Goal: Task Accomplishment & Management: Manage account settings

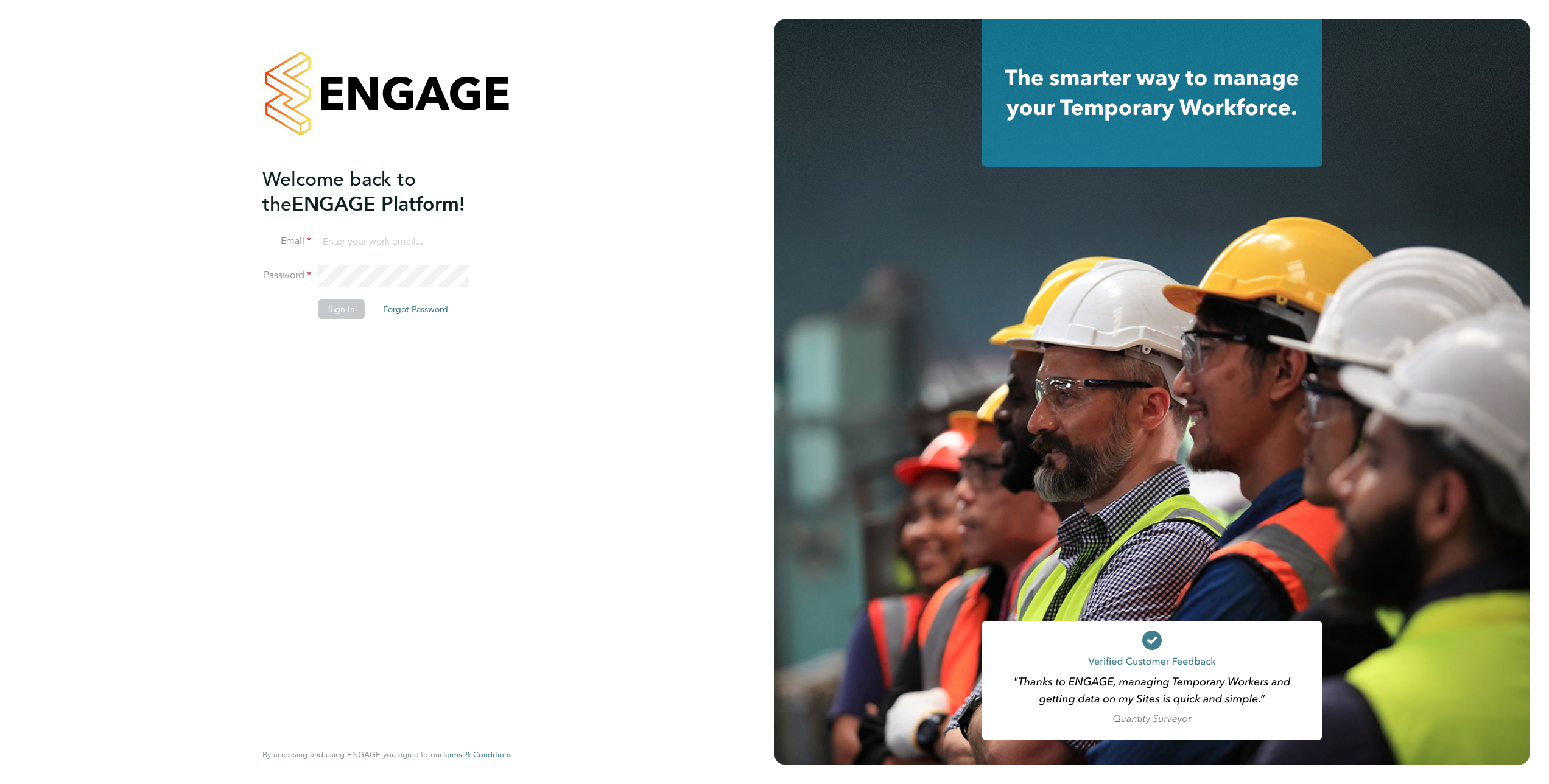
type input "[PERSON_NAME][EMAIL_ADDRESS][PERSON_NAME][DOMAIN_NAME]"
click at [348, 317] on button "Sign In" at bounding box center [342, 309] width 46 height 19
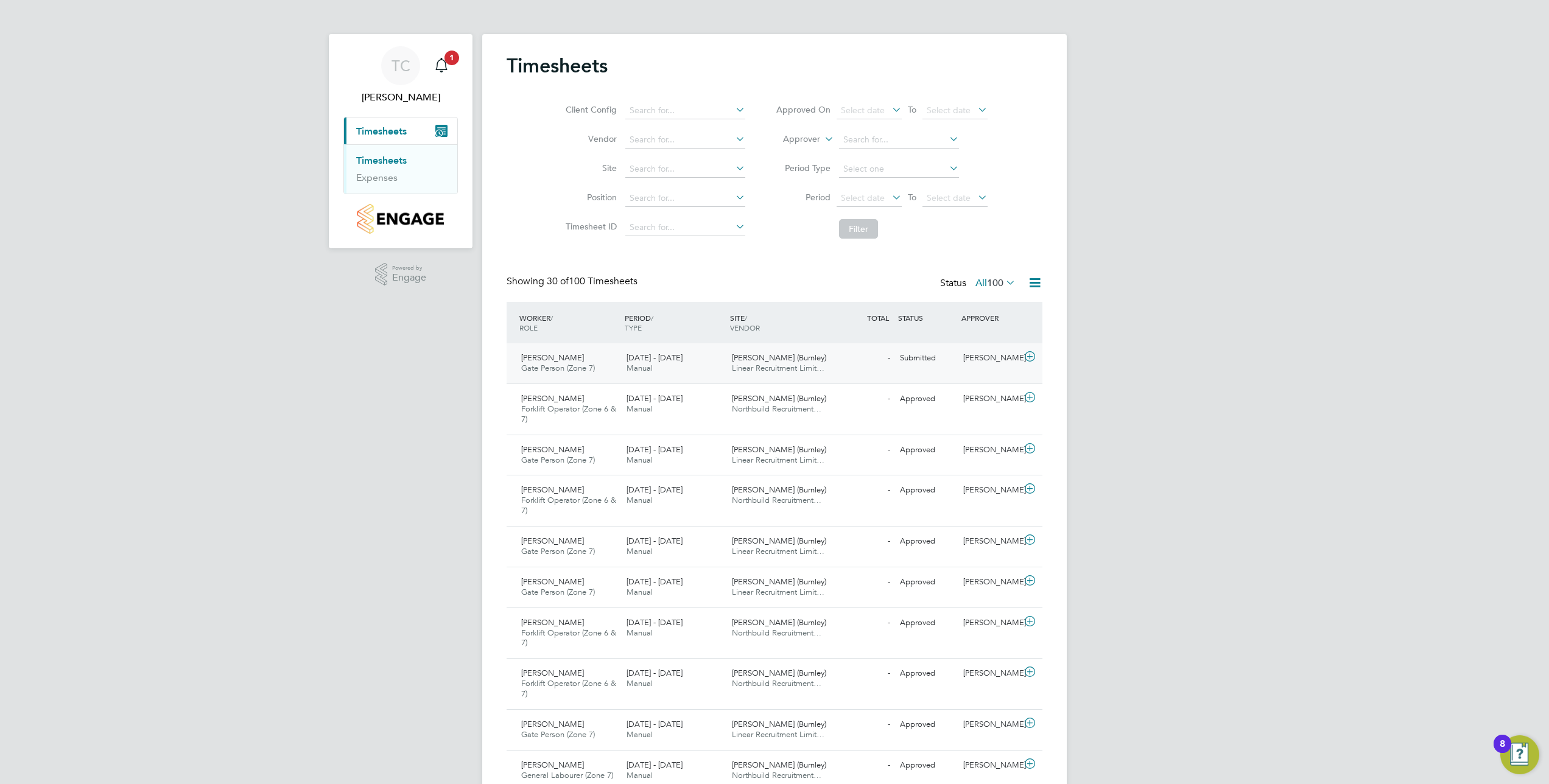
click at [778, 360] on span "[PERSON_NAME] (Burnley)" at bounding box center [779, 357] width 95 height 11
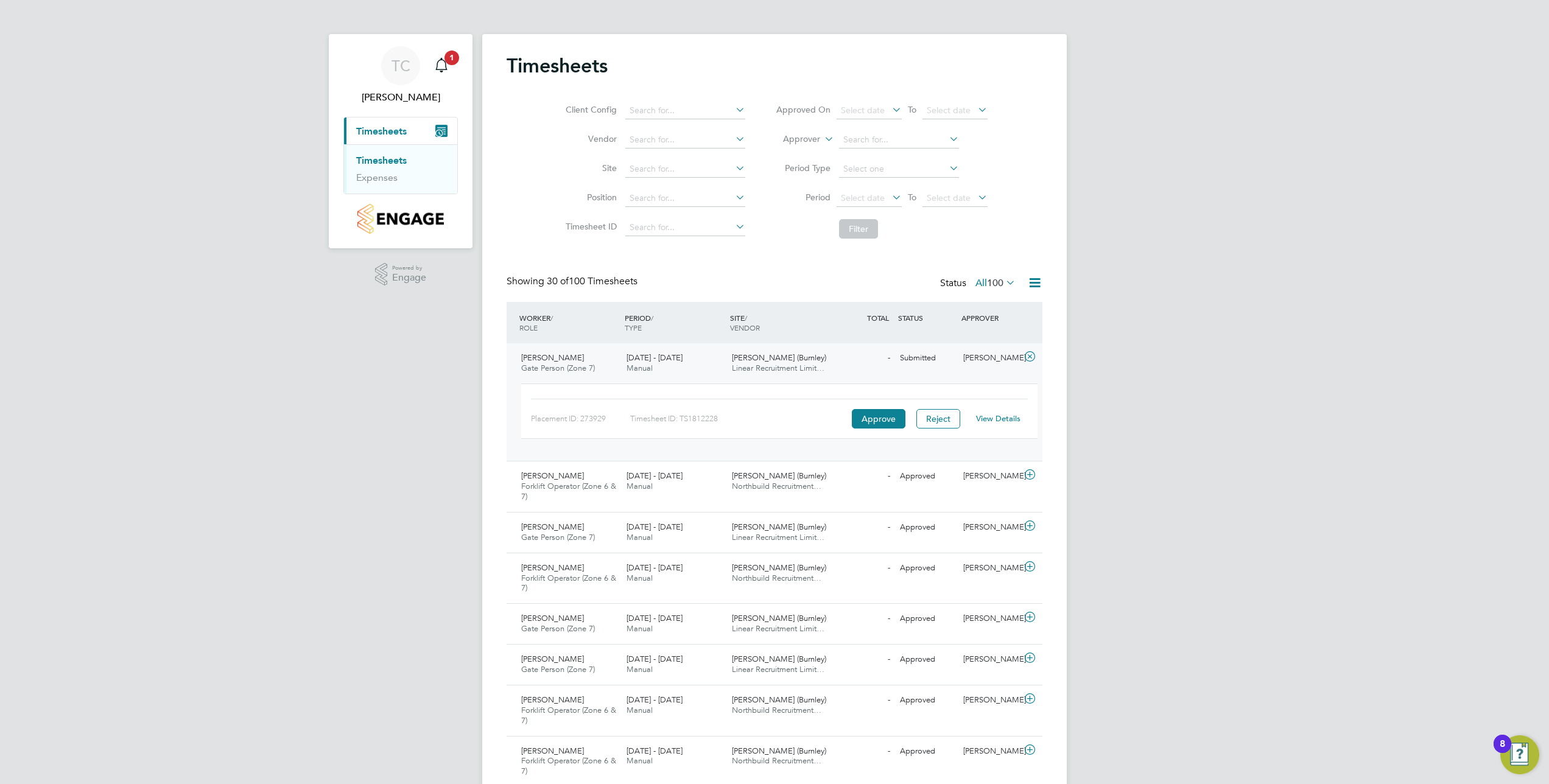
click at [994, 419] on link "View Details" at bounding box center [998, 418] width 44 height 11
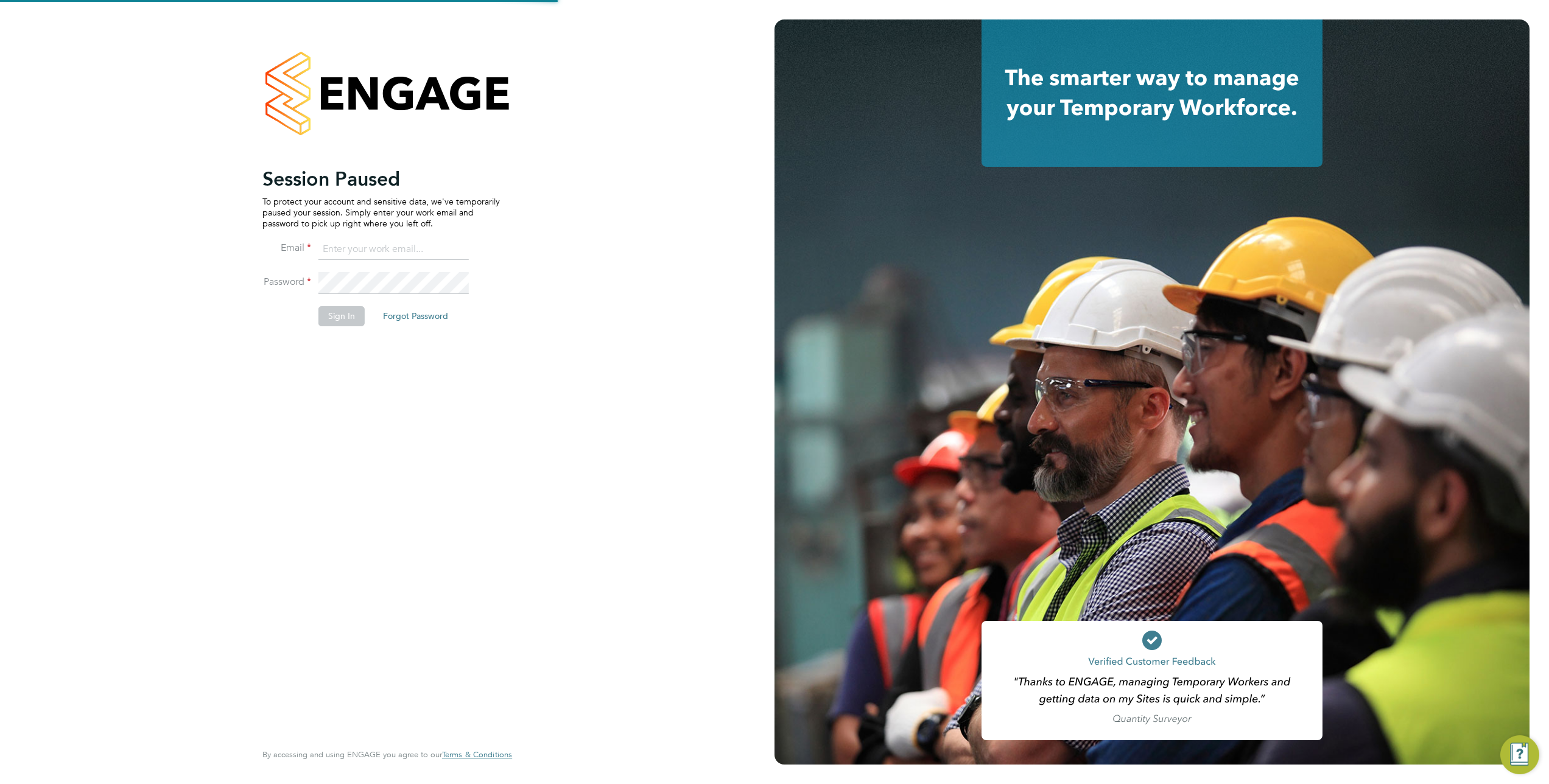
type input "[PERSON_NAME][EMAIL_ADDRESS][PERSON_NAME][DOMAIN_NAME]"
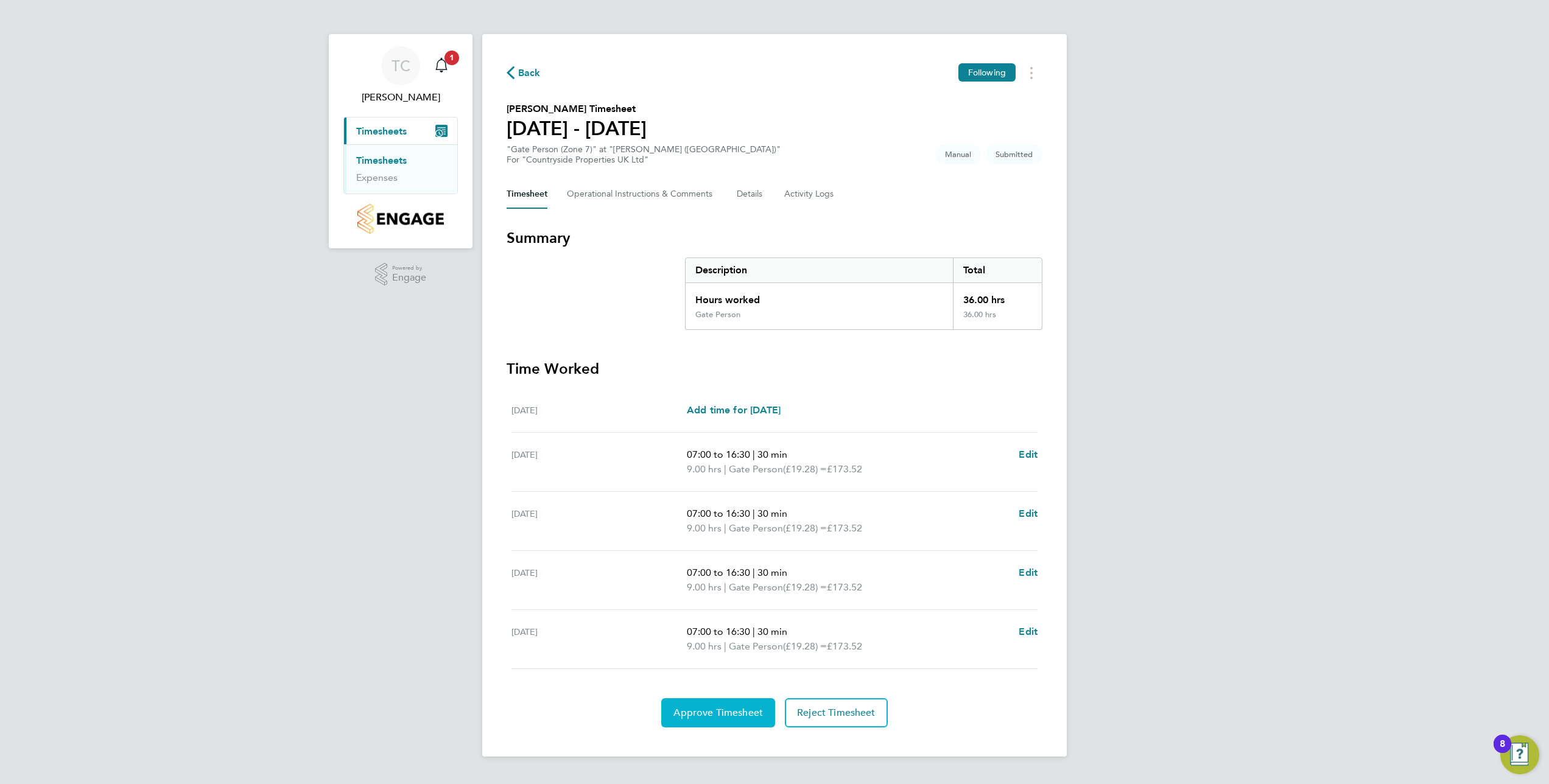
click at [698, 716] on span "Approve Timesheet" at bounding box center [718, 712] width 90 height 12
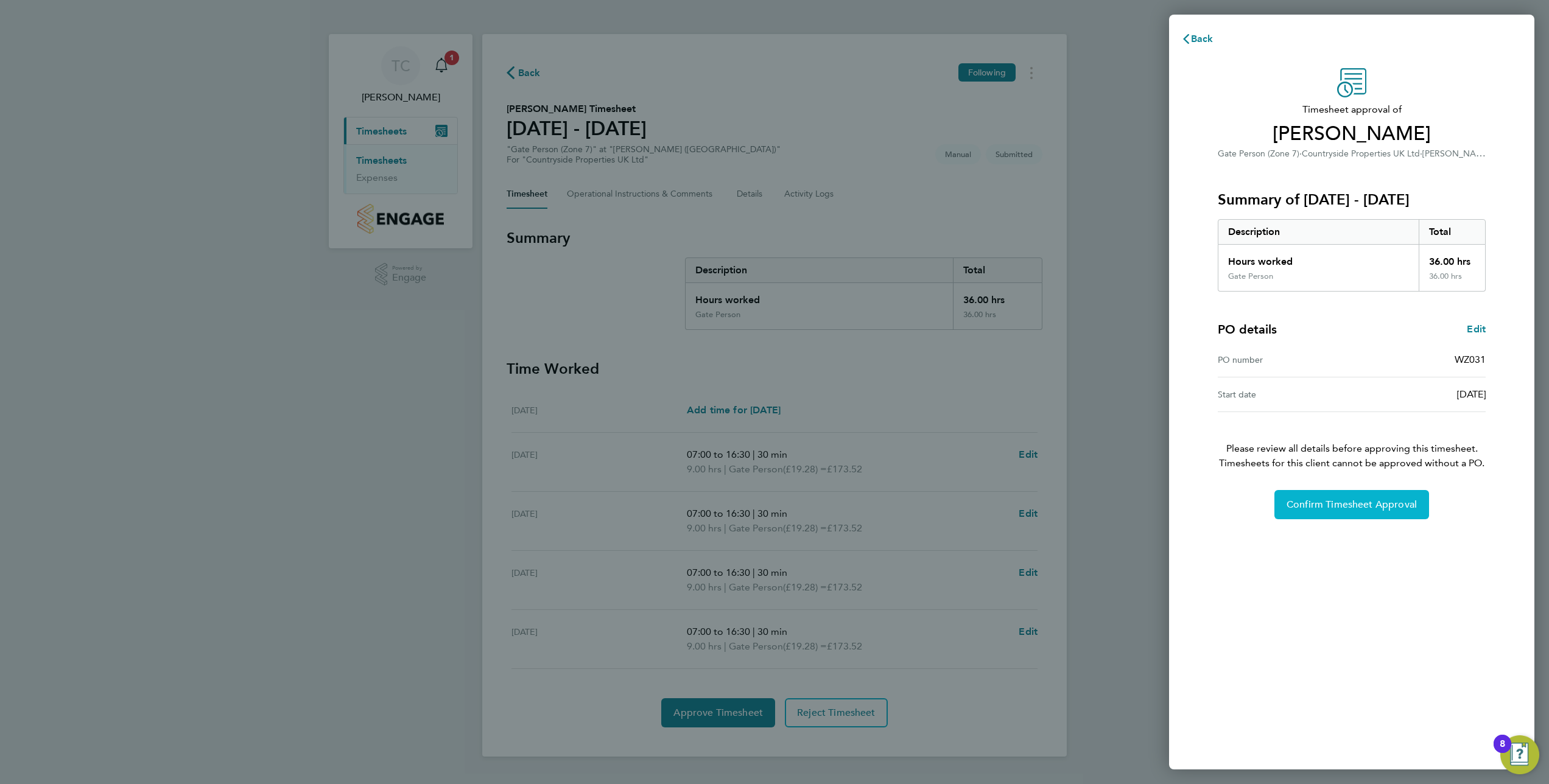
click at [1376, 508] on span "Confirm Timesheet Approval" at bounding box center [1352, 505] width 130 height 12
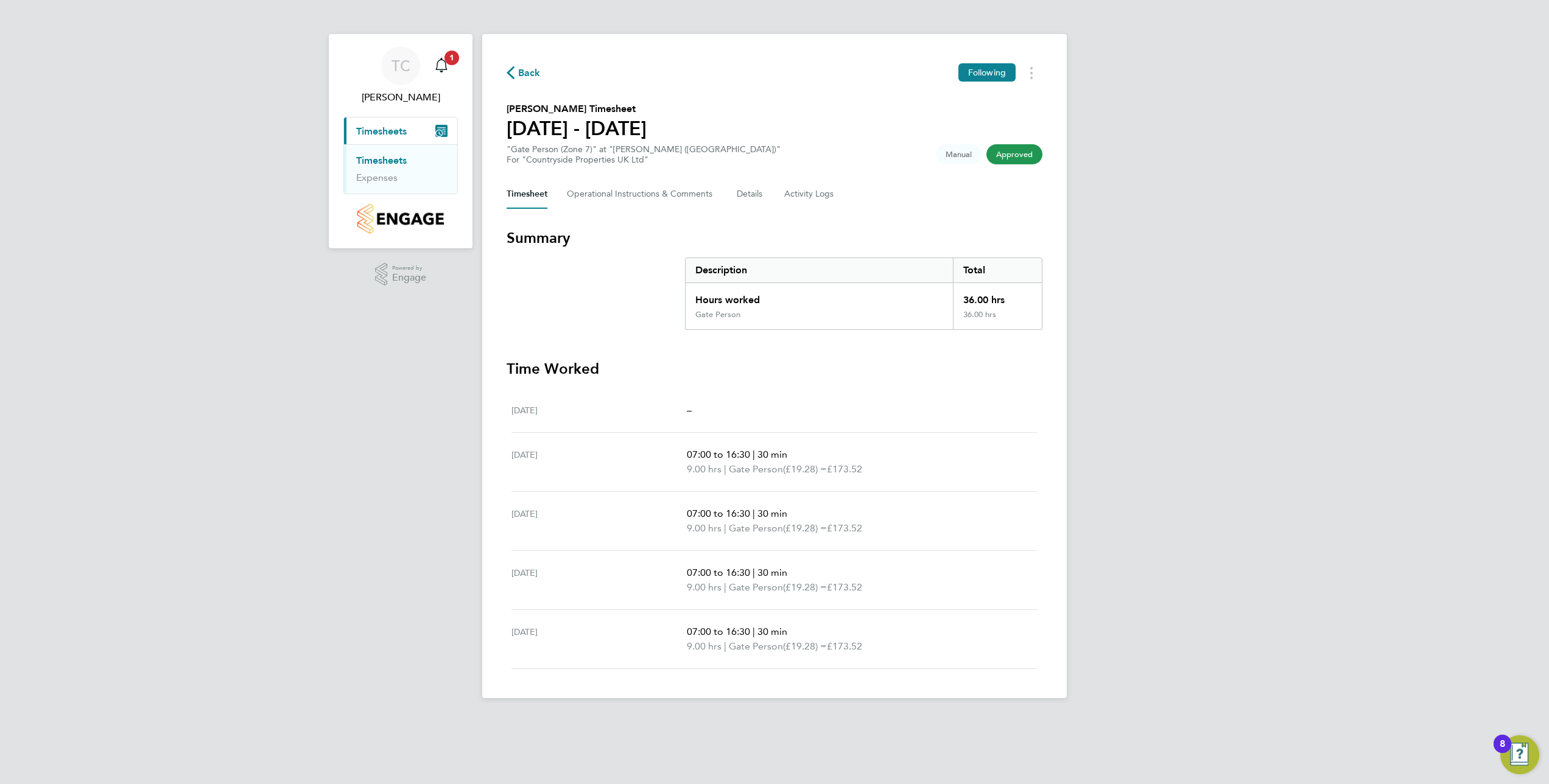
click at [524, 62] on div "Back Following [PERSON_NAME] Timesheet [DATE] - [DATE] "Gate Person (Zone 7)" a…" at bounding box center [774, 366] width 585 height 664
click at [524, 67] on span "Back" at bounding box center [529, 73] width 22 height 14
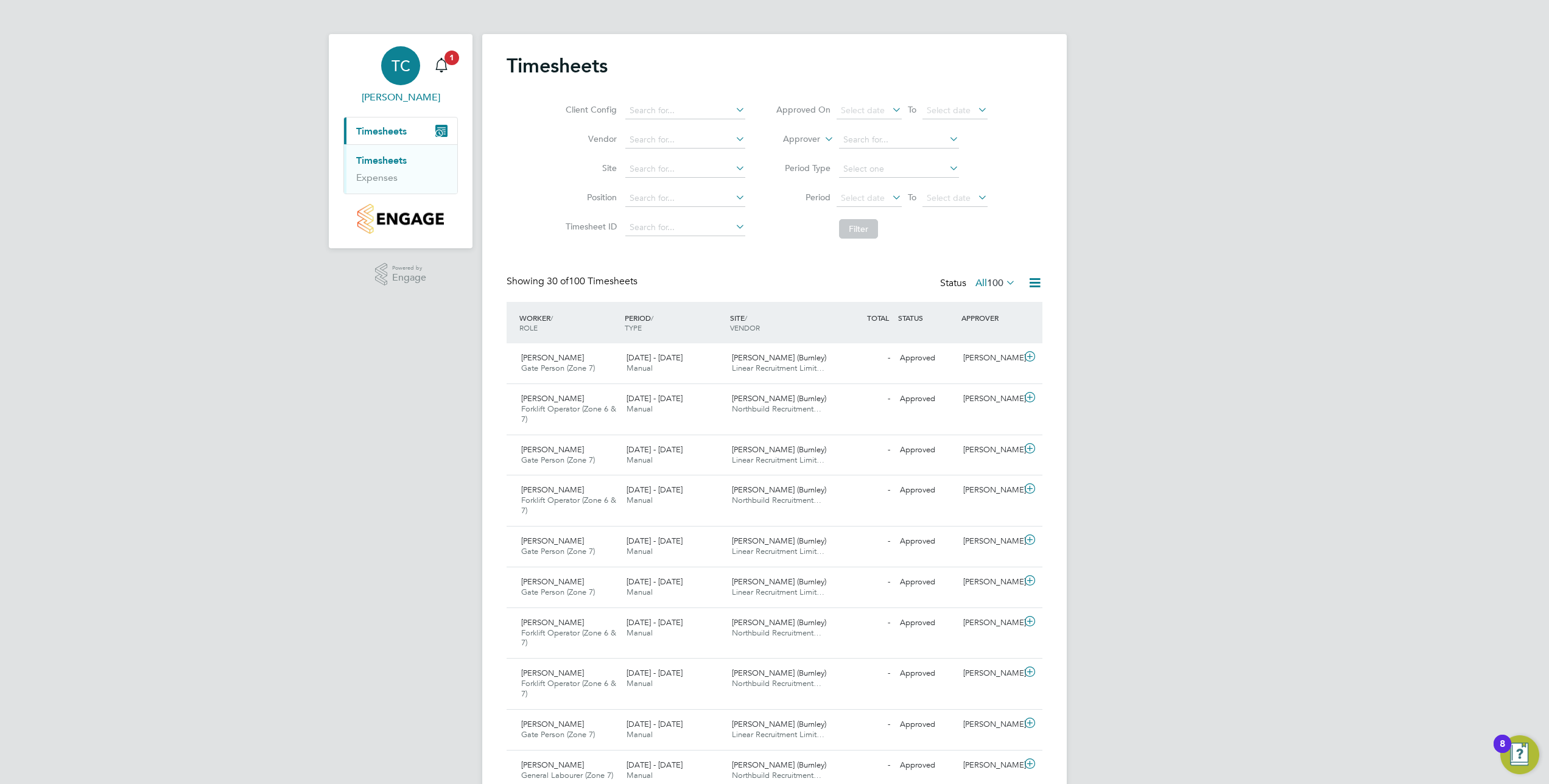
click at [398, 64] on span "TC" at bounding box center [401, 65] width 19 height 16
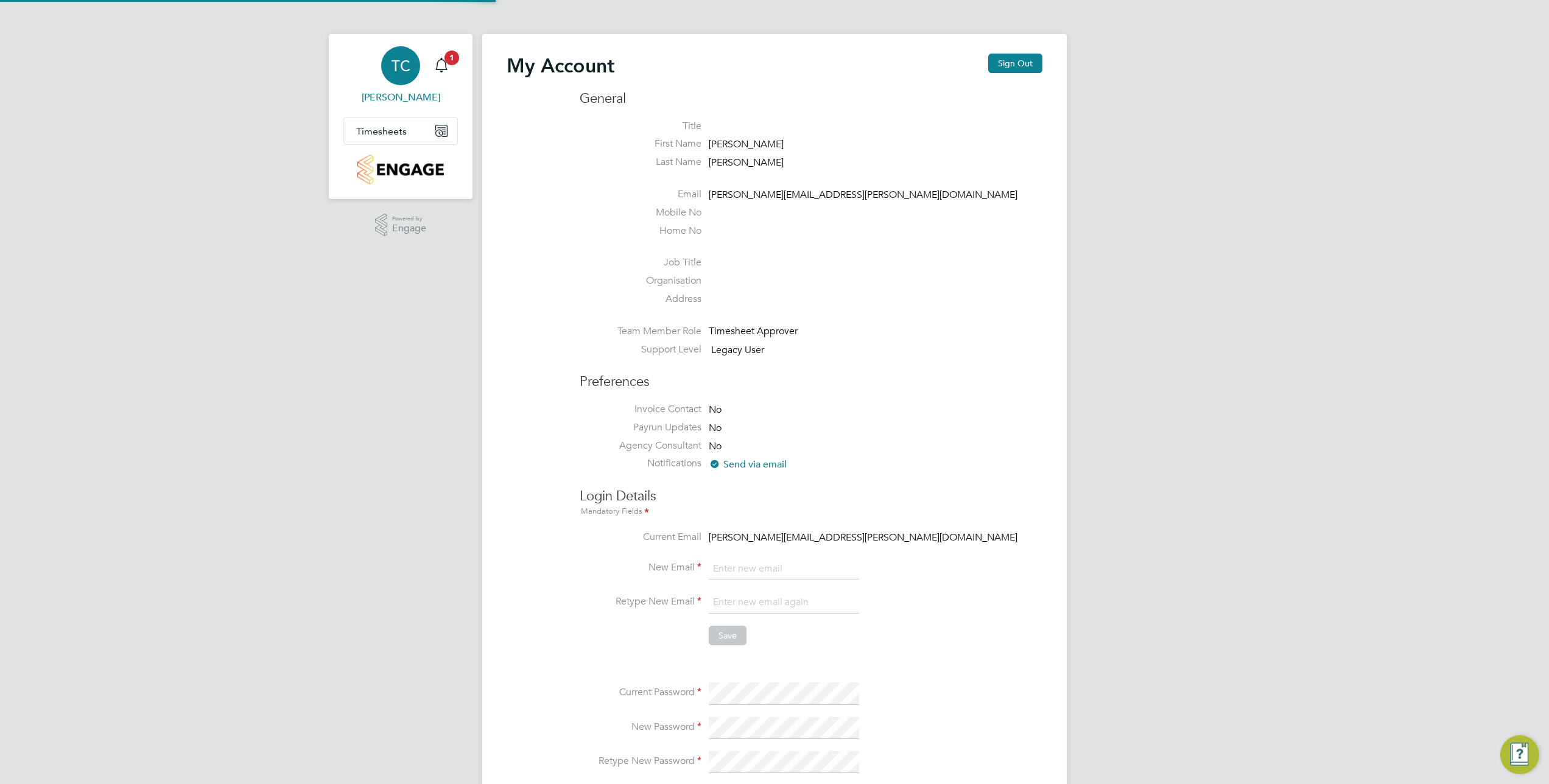
type input "[PERSON_NAME][EMAIL_ADDRESS][PERSON_NAME][DOMAIN_NAME]"
click at [1017, 54] on button "Sign Out" at bounding box center [1015, 63] width 54 height 19
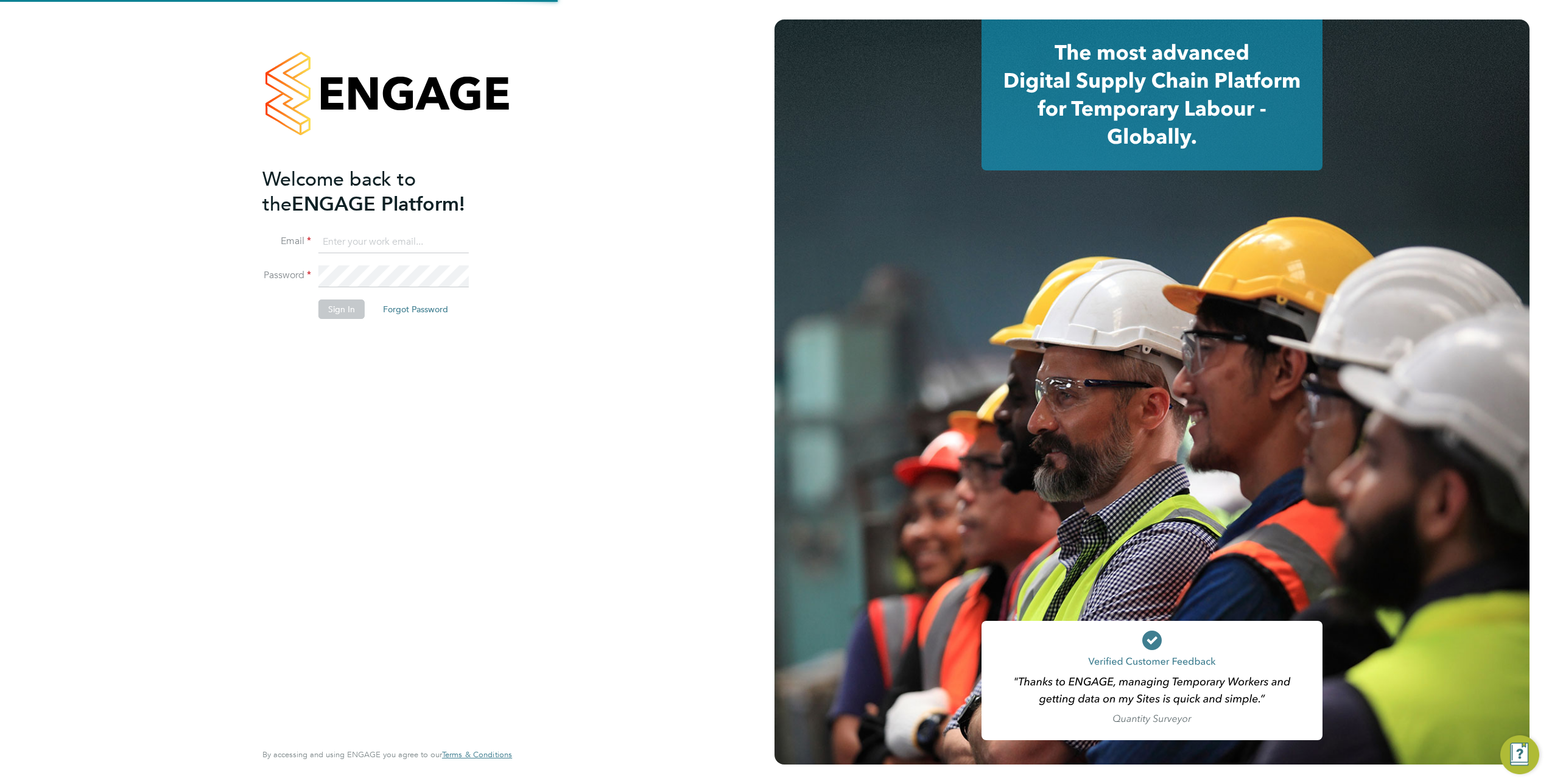
type input "[PERSON_NAME][EMAIL_ADDRESS][PERSON_NAME][DOMAIN_NAME]"
